Goal: Task Accomplishment & Management: Complete application form

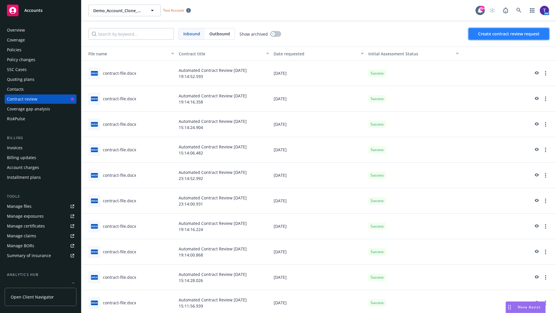
click at [509, 34] on span "Create contract review request" at bounding box center [508, 34] width 61 height 6
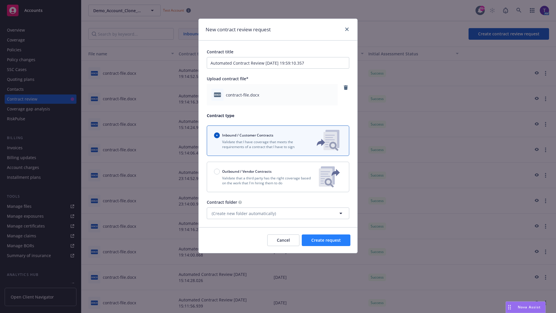
type input "Automated Contract Review [DATE] 19:59:10.357"
click at [326, 240] on span "Create request" at bounding box center [327, 240] width 30 height 6
